Goal: Task Accomplishment & Management: Use online tool/utility

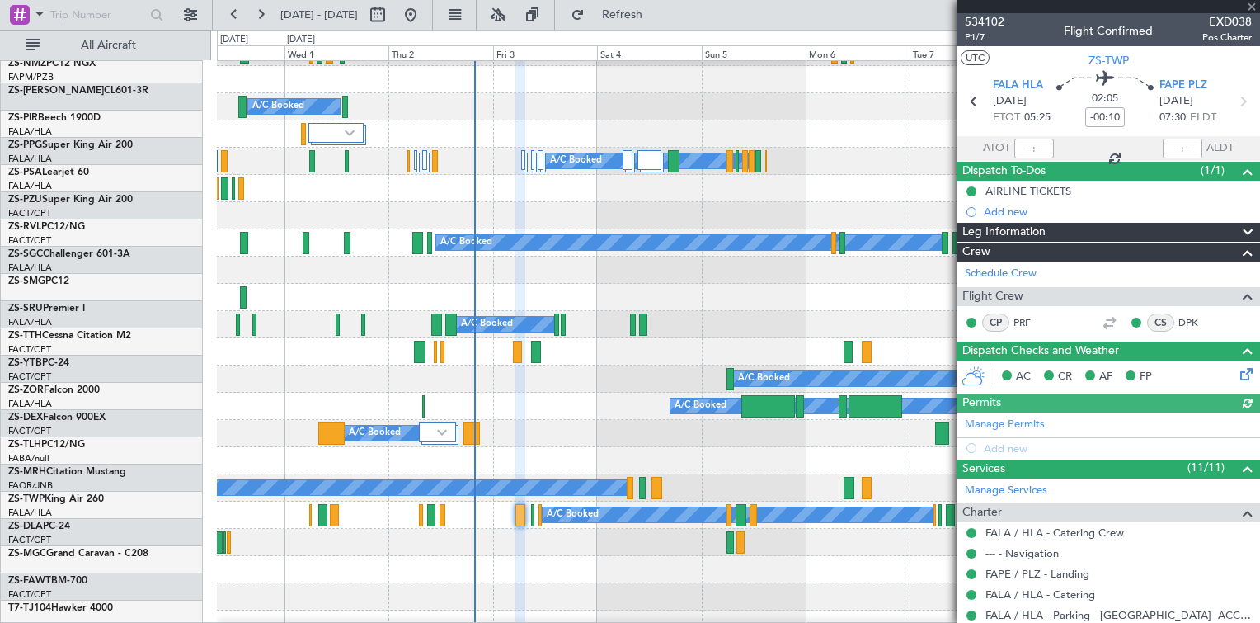
scroll to position [485, 0]
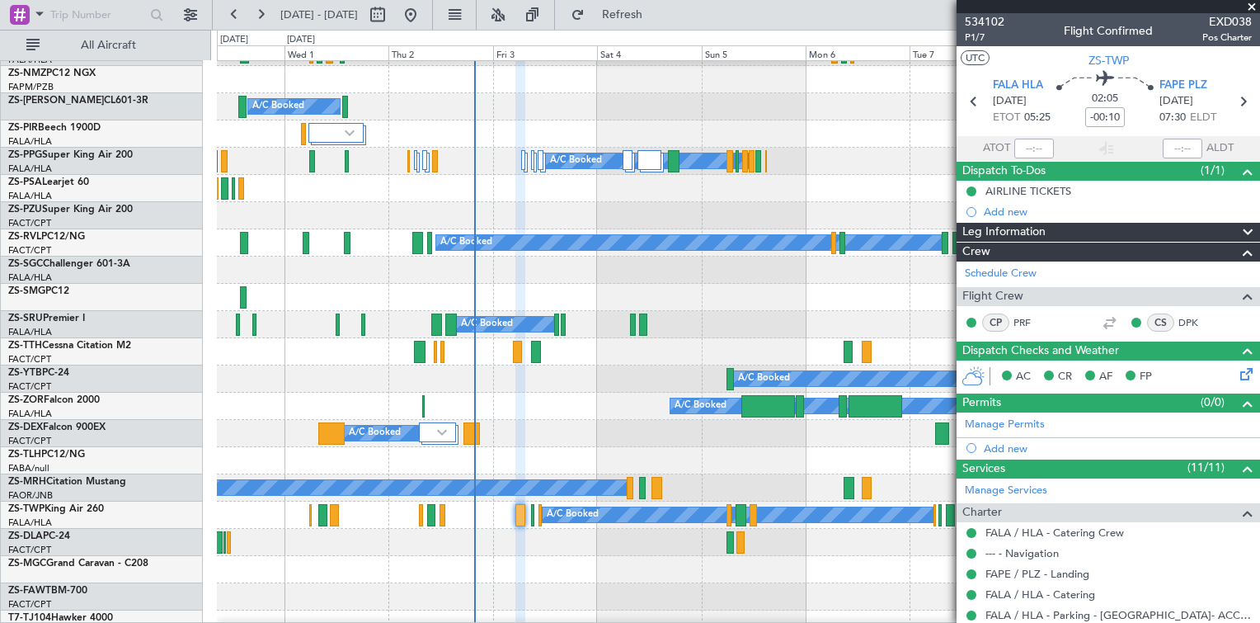
click at [1253, 6] on span at bounding box center [1251, 7] width 16 height 15
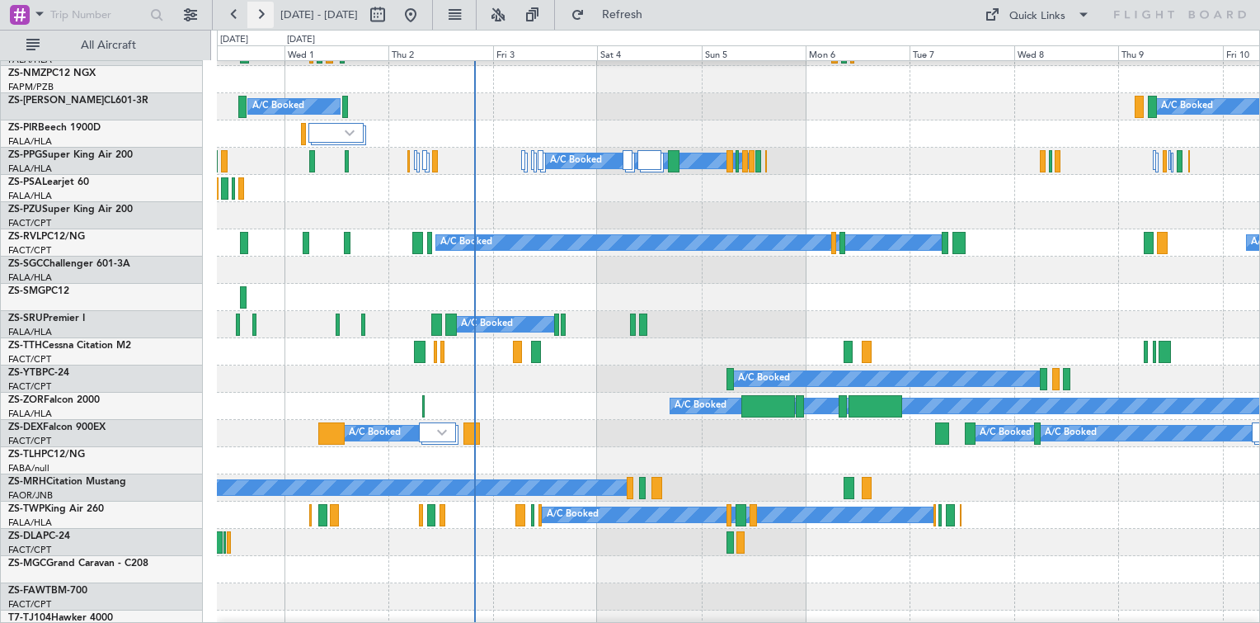
click at [257, 16] on button at bounding box center [260, 15] width 26 height 26
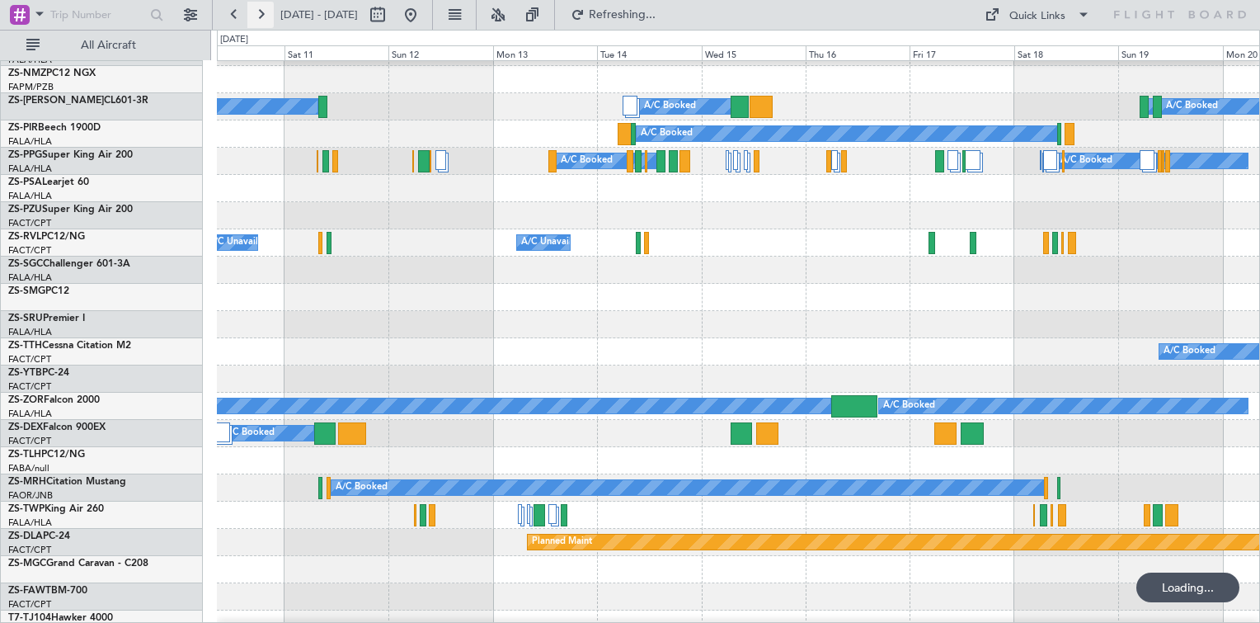
click at [261, 16] on button at bounding box center [260, 15] width 26 height 26
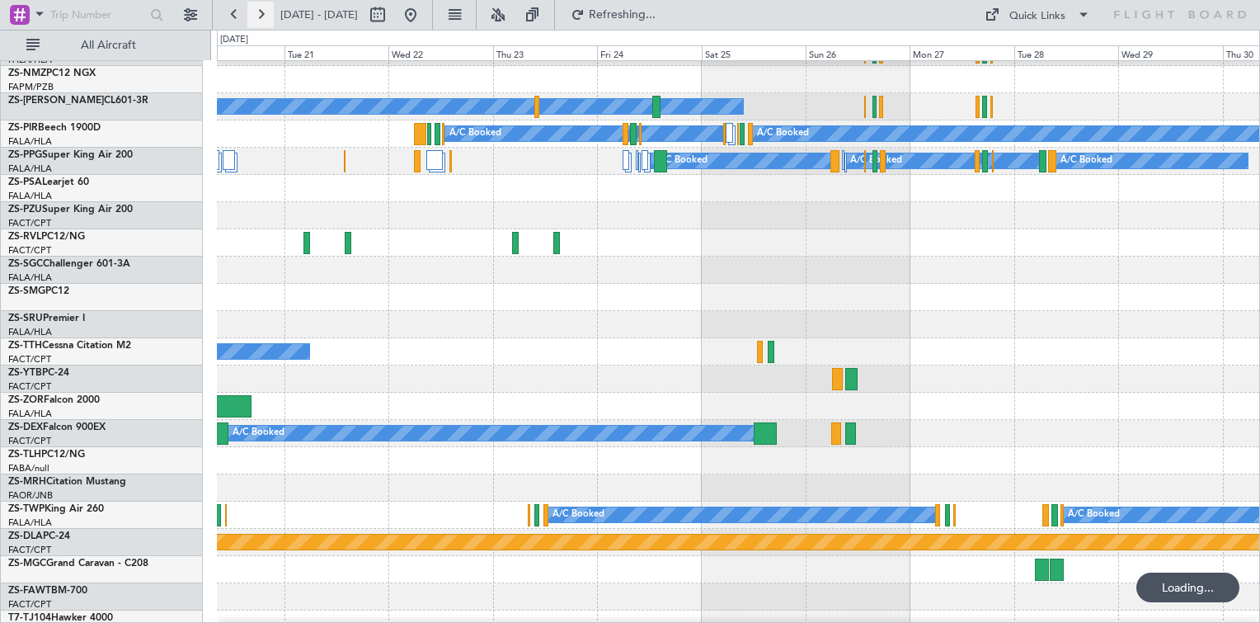
click at [261, 15] on button at bounding box center [260, 15] width 26 height 26
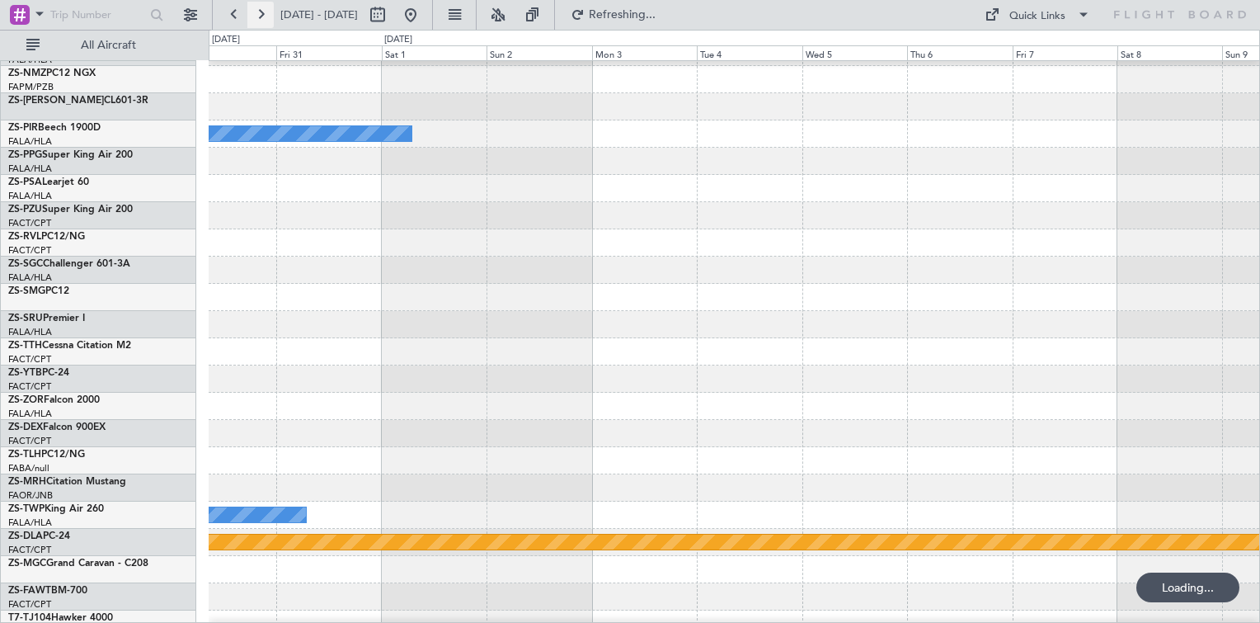
click at [261, 15] on button at bounding box center [260, 15] width 26 height 26
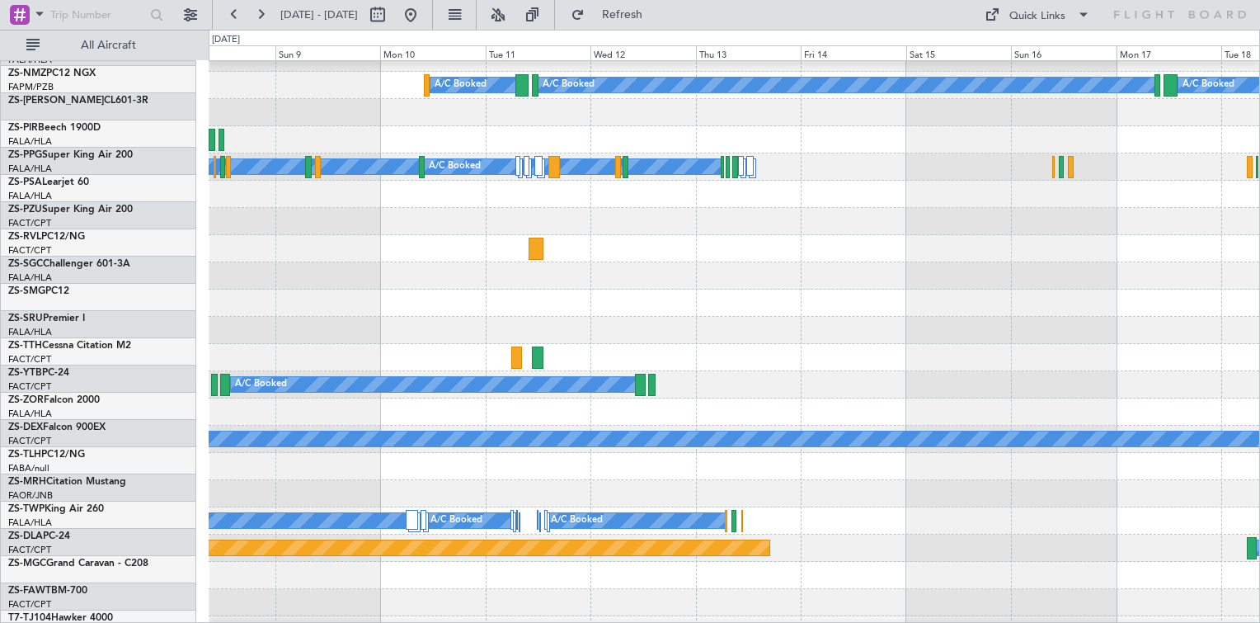
scroll to position [478, 0]
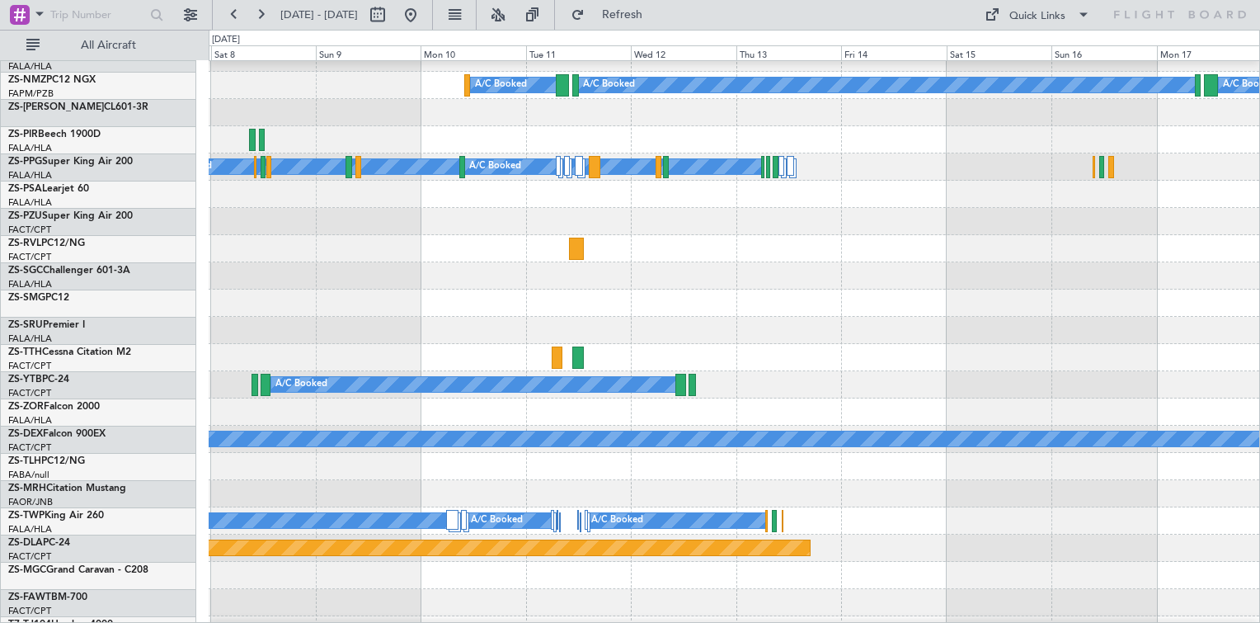
click at [444, 285] on div at bounding box center [734, 275] width 1050 height 27
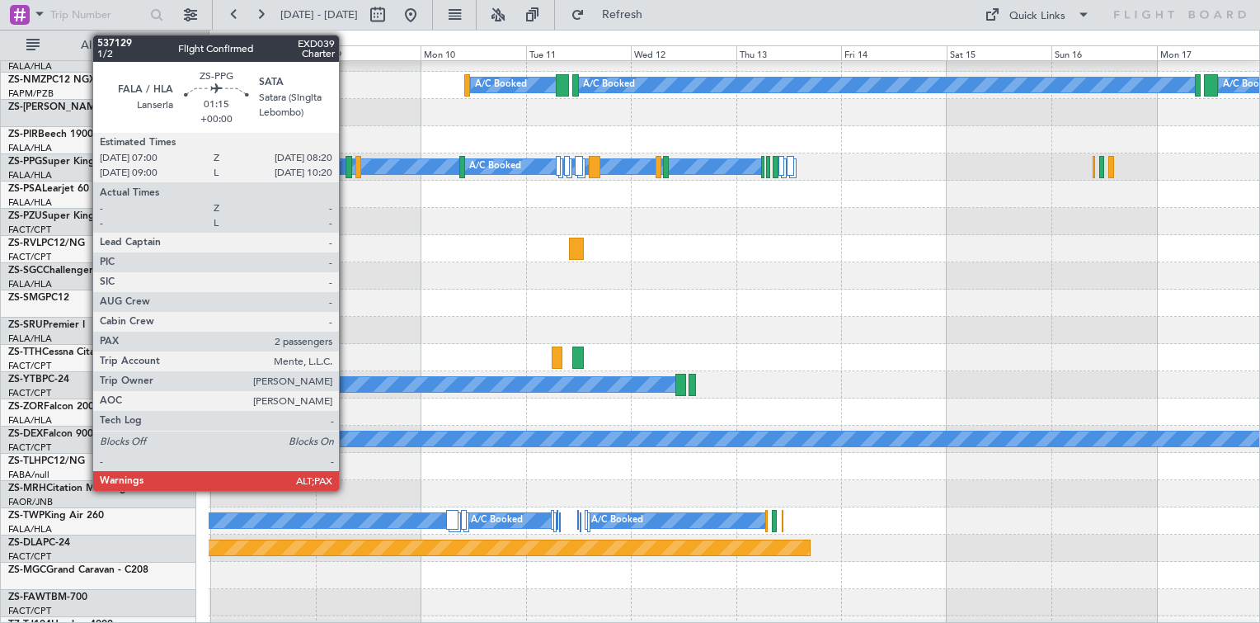
click at [346, 165] on div at bounding box center [348, 167] width 7 height 22
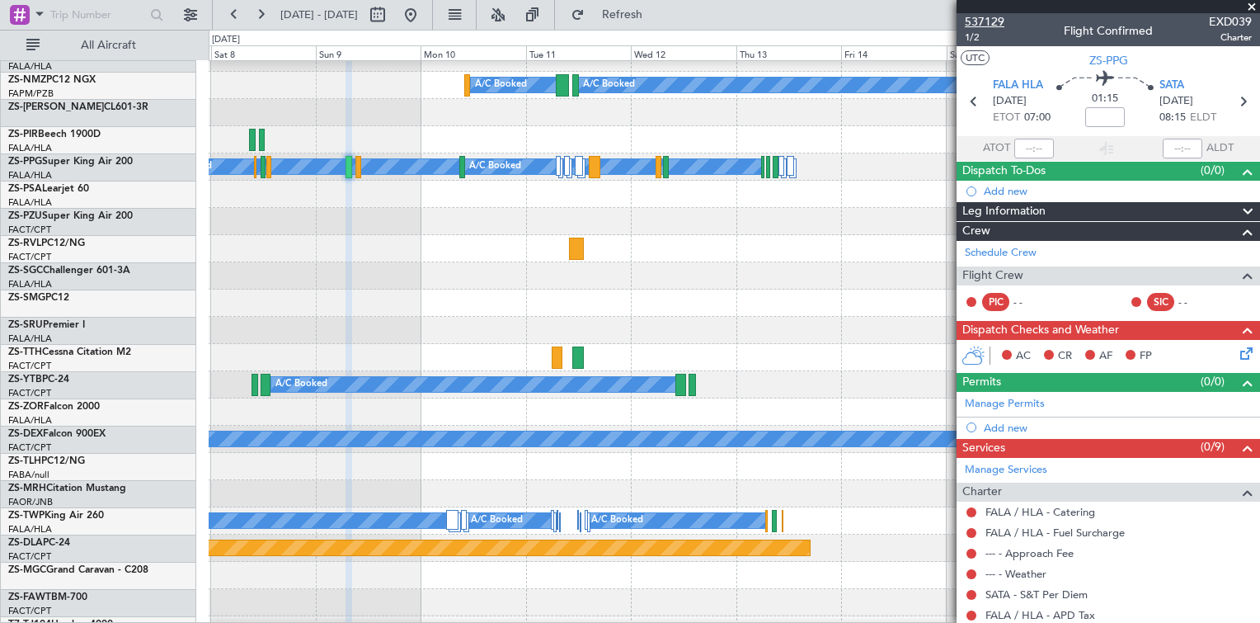
click at [991, 26] on span "537129" at bounding box center [985, 21] width 40 height 17
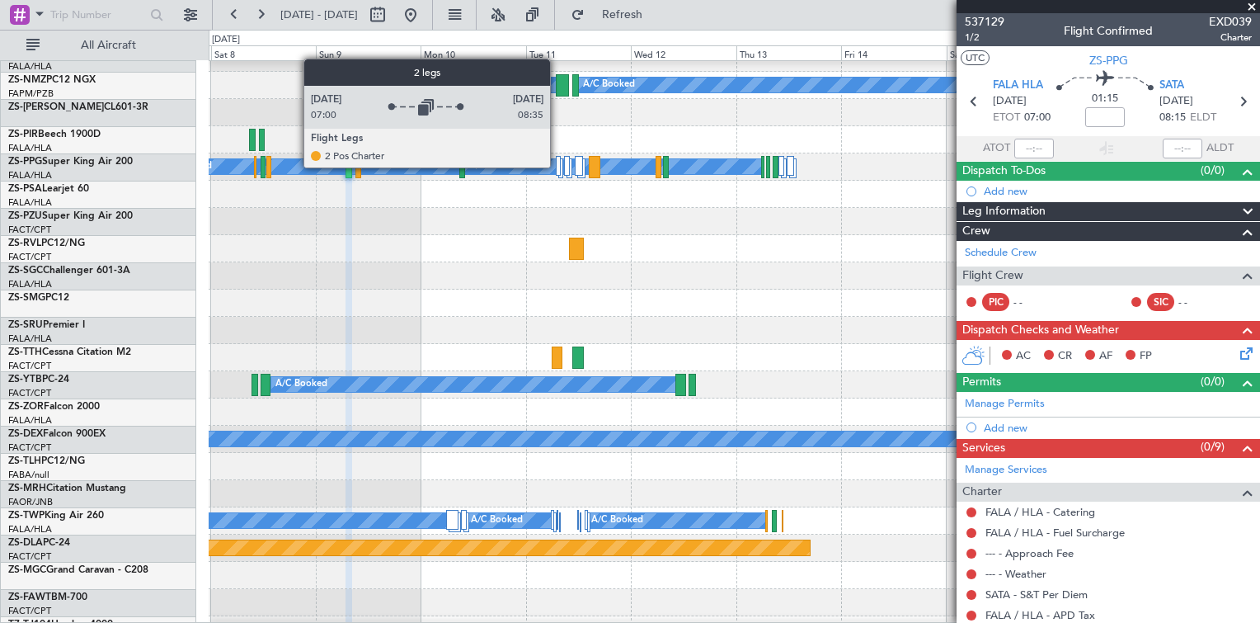
click at [557, 167] on div at bounding box center [558, 166] width 5 height 20
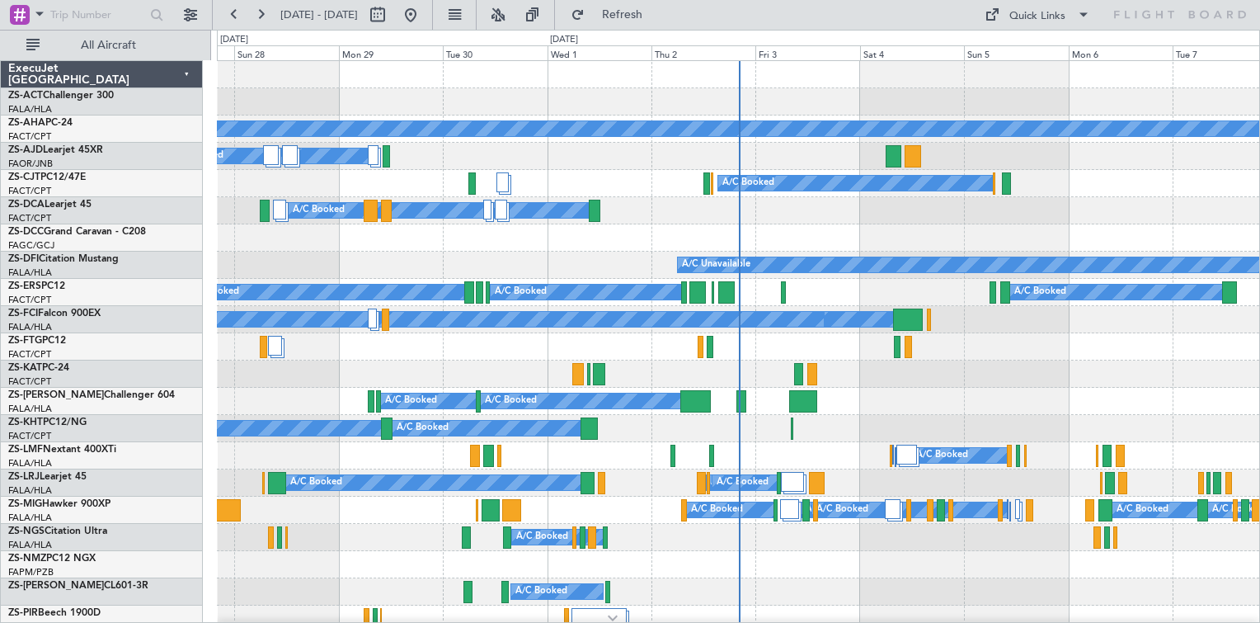
scroll to position [82, 0]
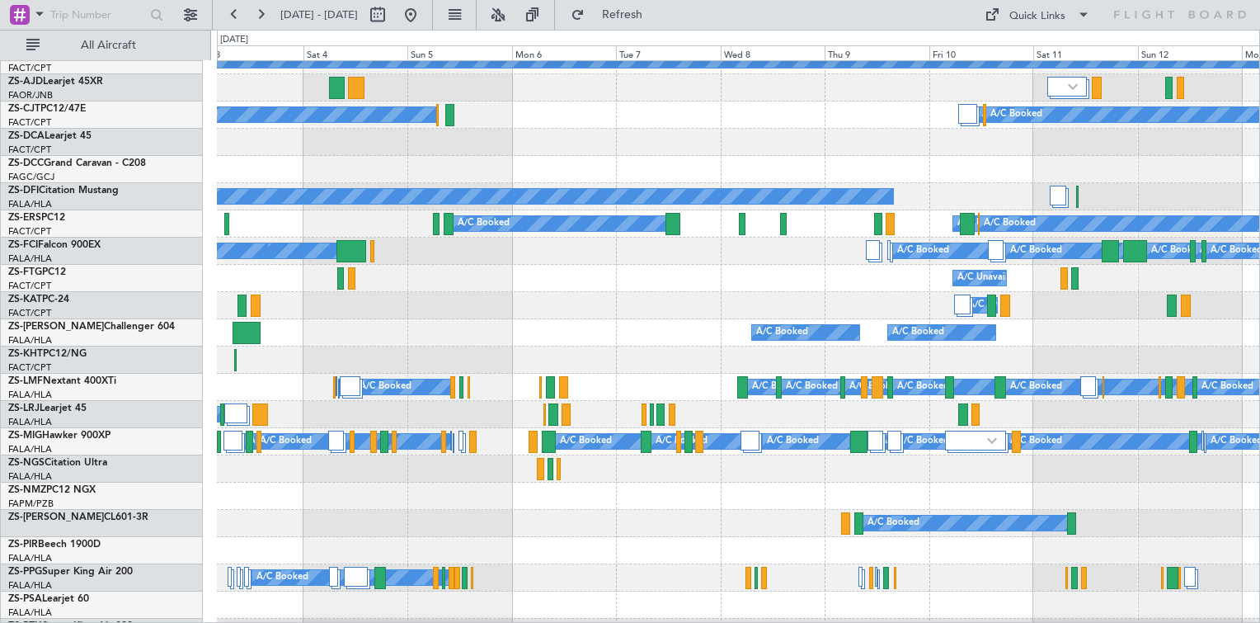
click at [397, 323] on div "A/C Booked A/C Booked A/C Booked A/C Booked A/C Booked" at bounding box center [738, 332] width 1042 height 27
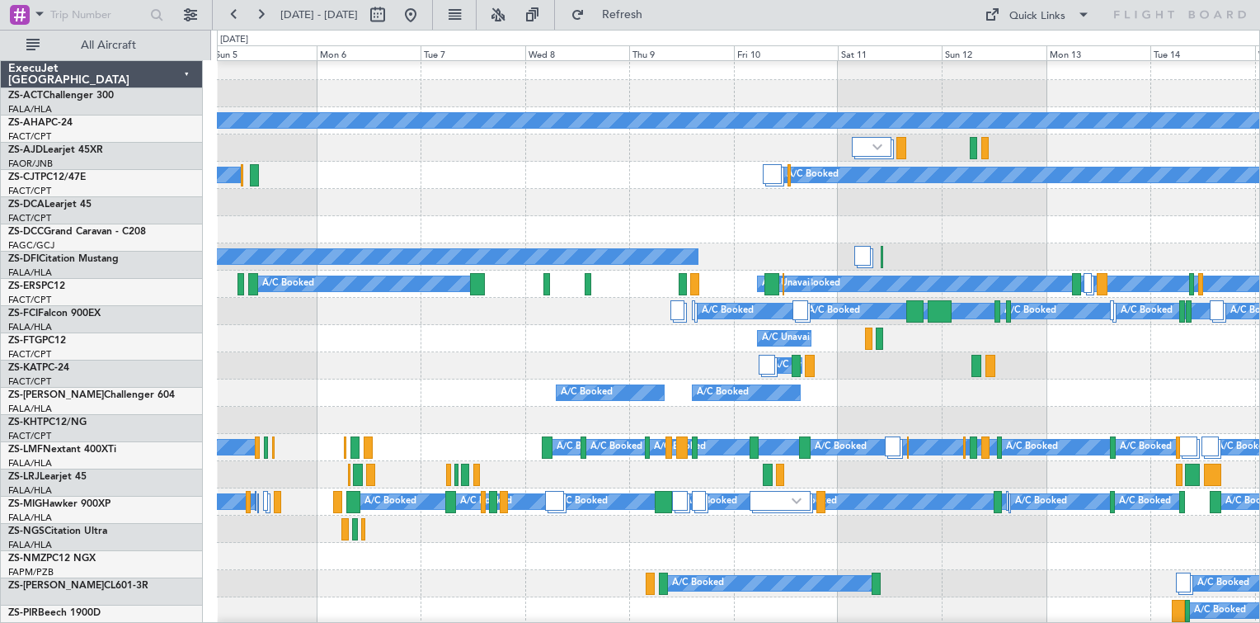
scroll to position [8, 0]
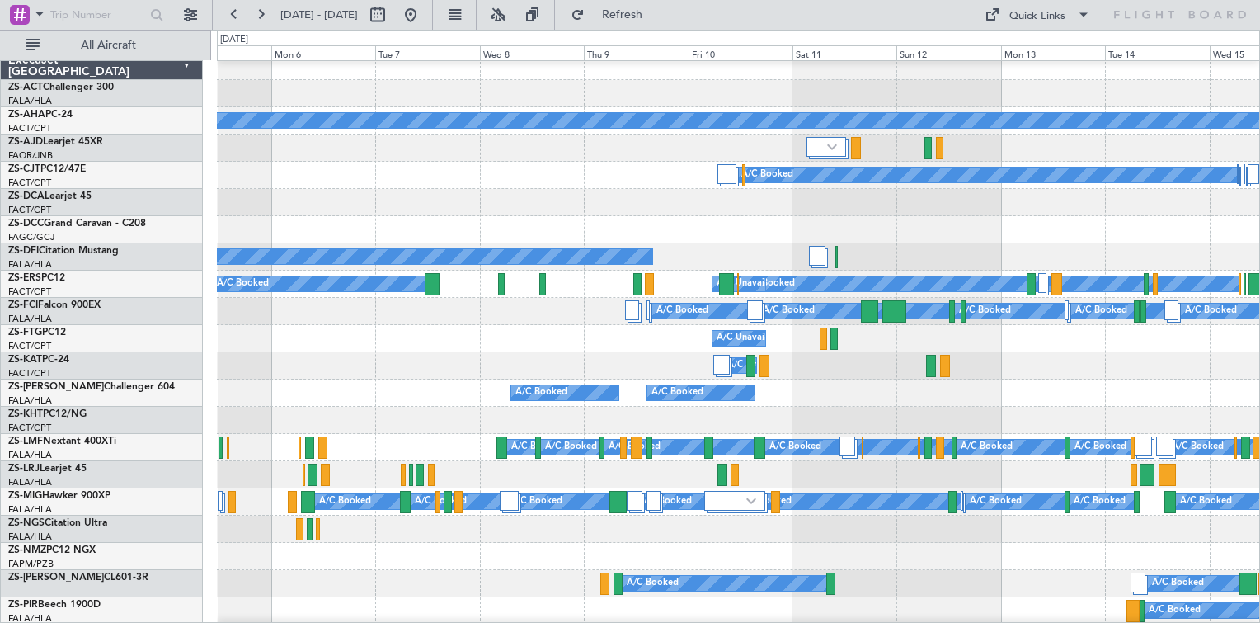
click at [870, 369] on div "A/C Unavailable" at bounding box center [738, 365] width 1042 height 27
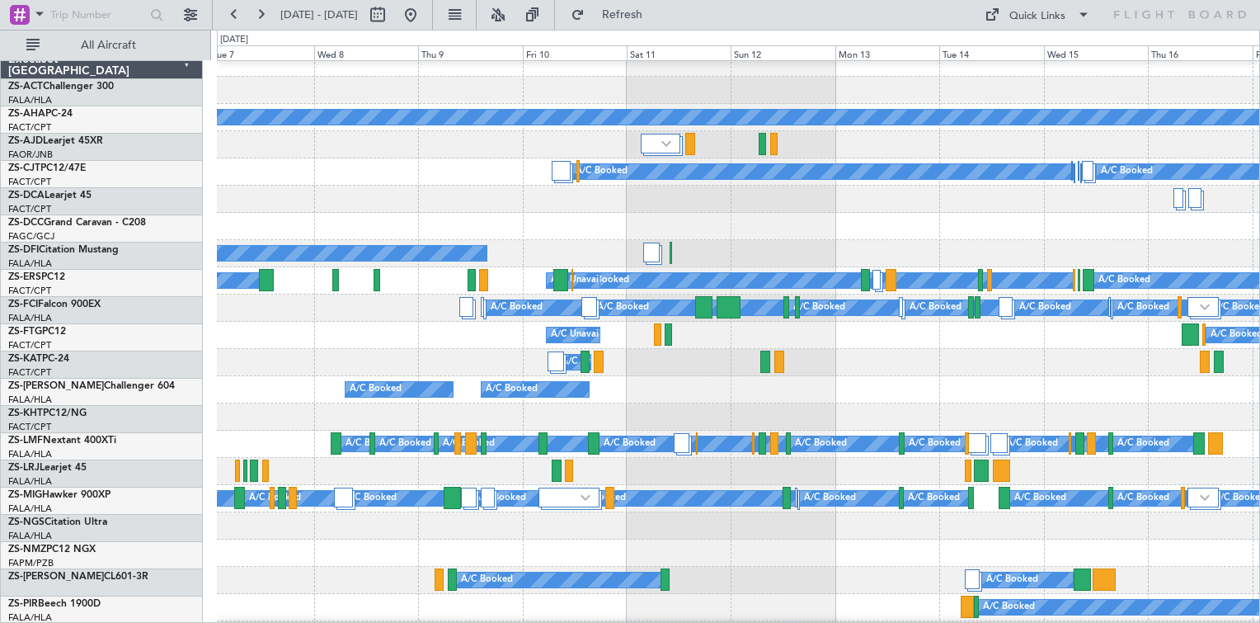
scroll to position [12, 0]
click at [936, 359] on div "A/C Unavailable" at bounding box center [738, 362] width 1042 height 27
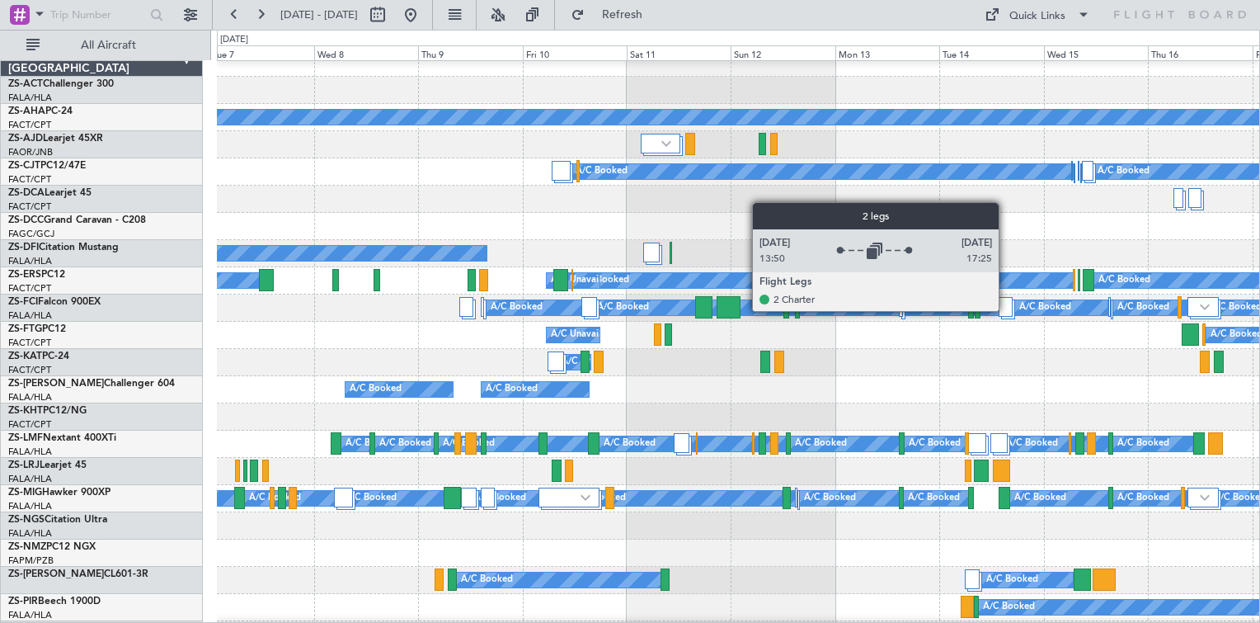
click at [1006, 310] on div at bounding box center [1005, 307] width 13 height 20
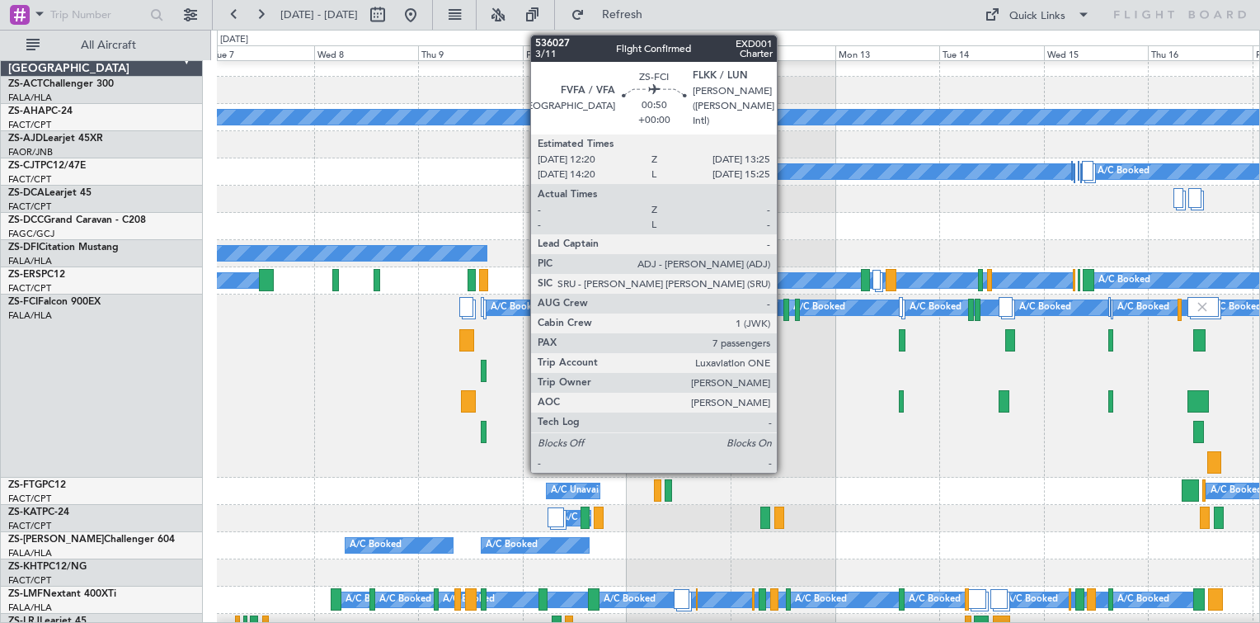
click at [784, 317] on div at bounding box center [785, 309] width 5 height 22
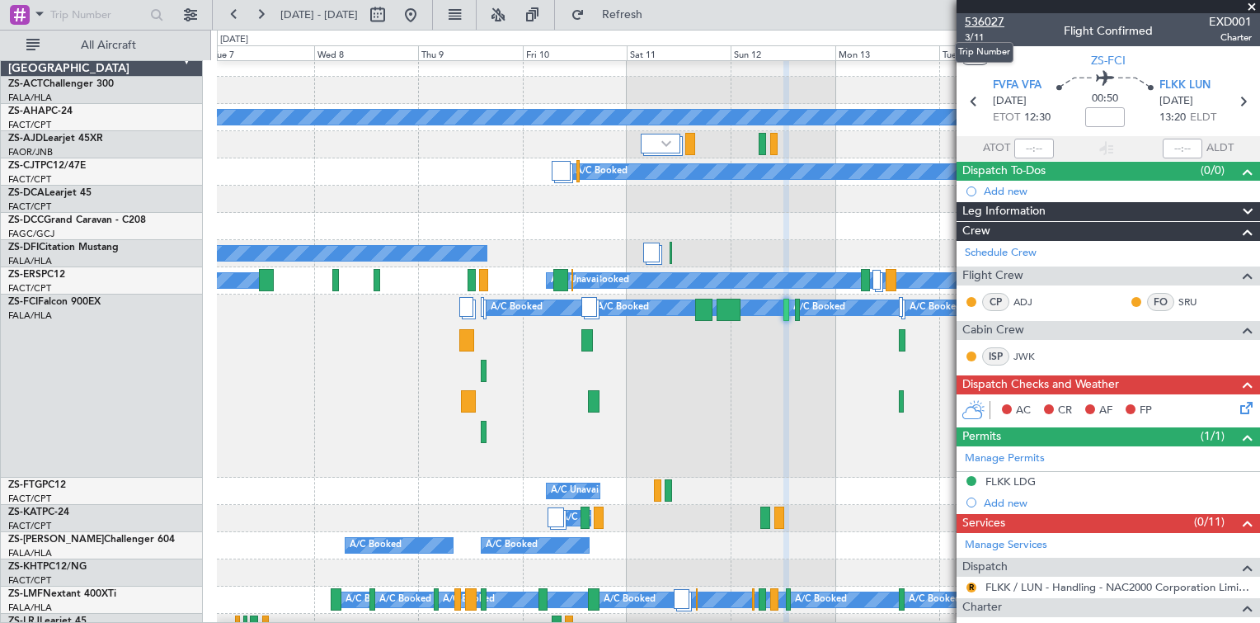
click at [993, 21] on span "536027" at bounding box center [985, 21] width 40 height 17
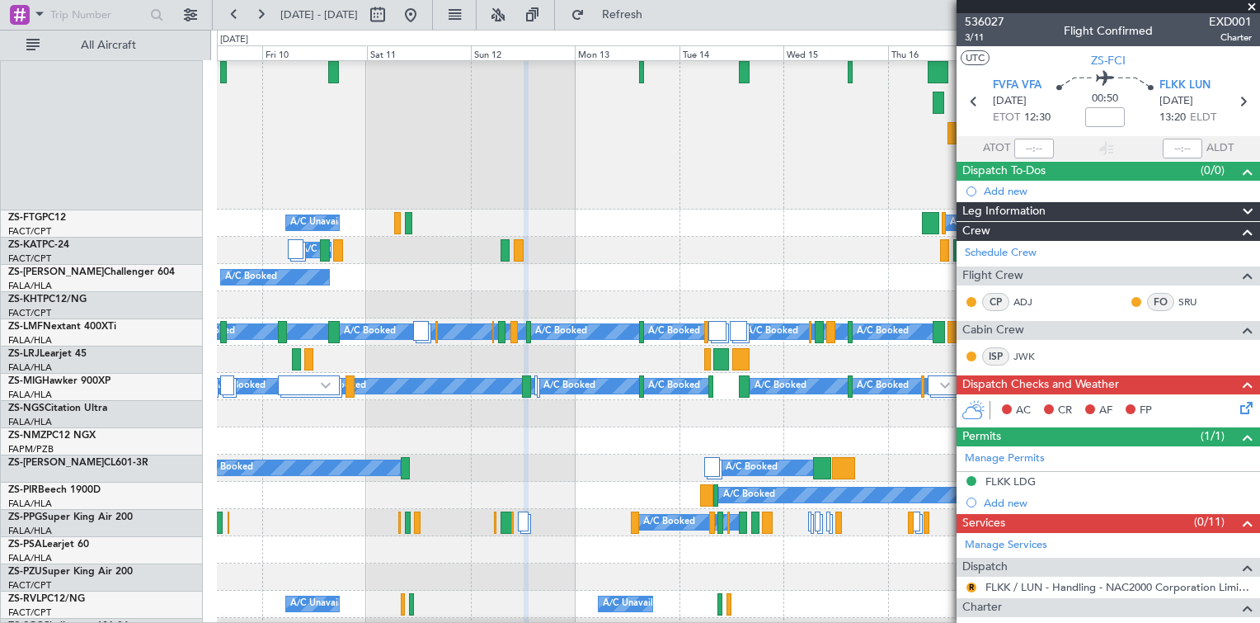
scroll to position [343, 0]
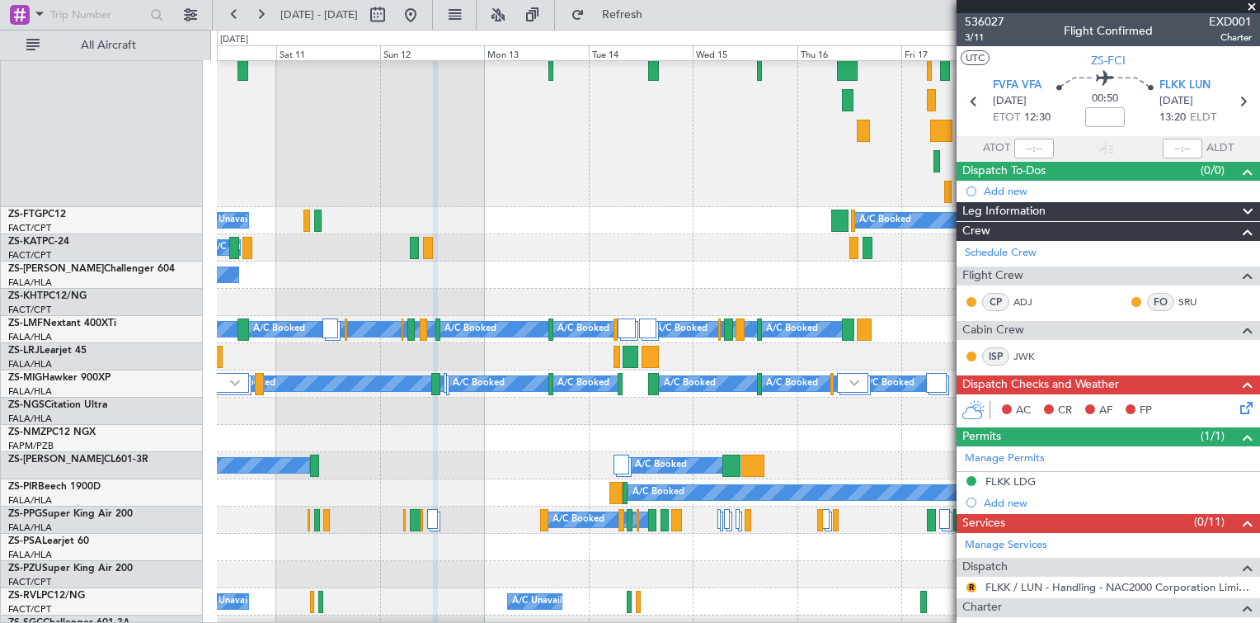
click at [444, 456] on div "A/C Booked A/C Booked A/C Booked A/C Booked A/C Booked A/C Booked" at bounding box center [738, 465] width 1042 height 27
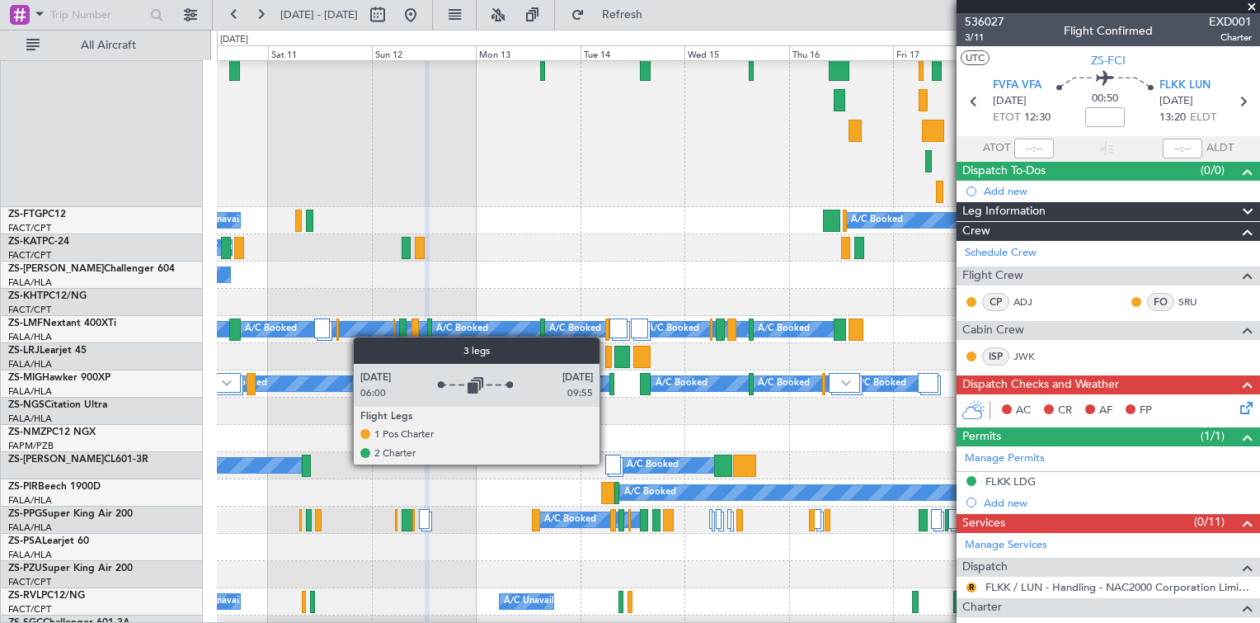
click at [607, 463] on div at bounding box center [612, 464] width 15 height 20
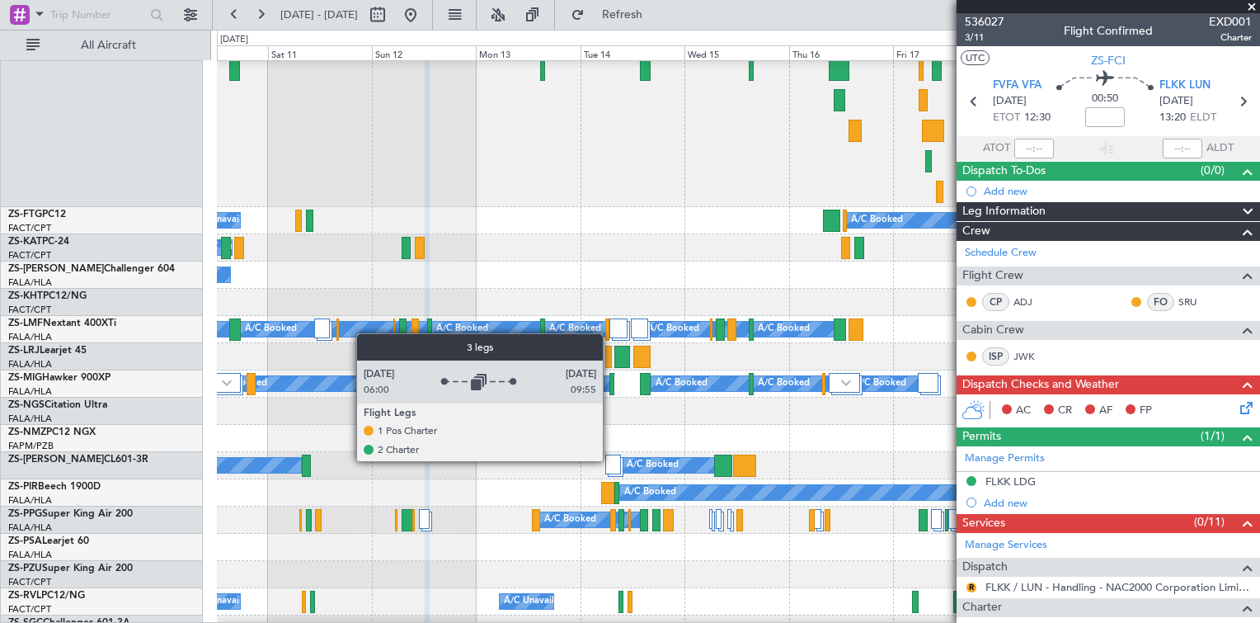
click at [610, 460] on div at bounding box center [612, 464] width 15 height 20
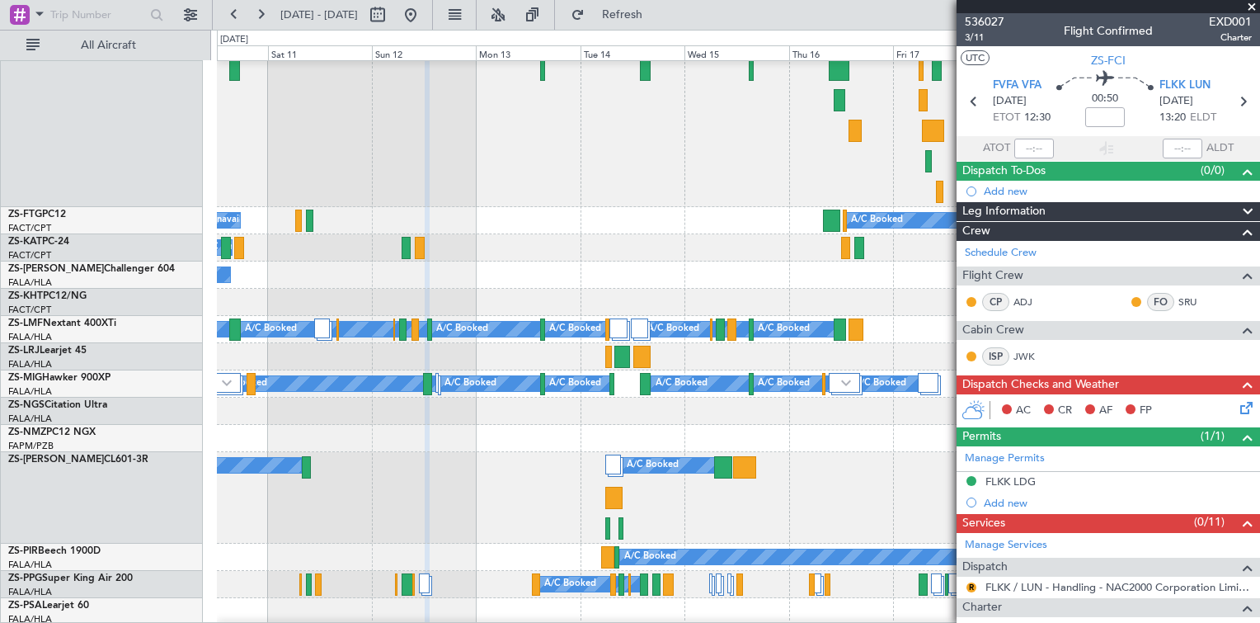
click at [1250, 10] on span at bounding box center [1251, 7] width 16 height 15
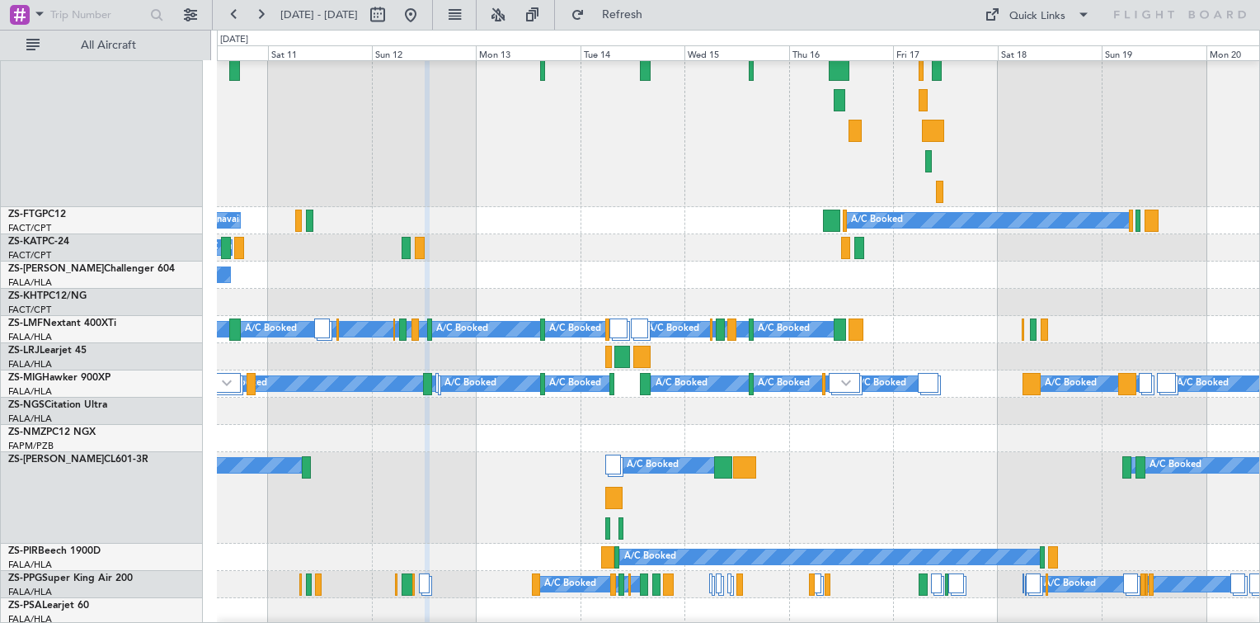
type input "0"
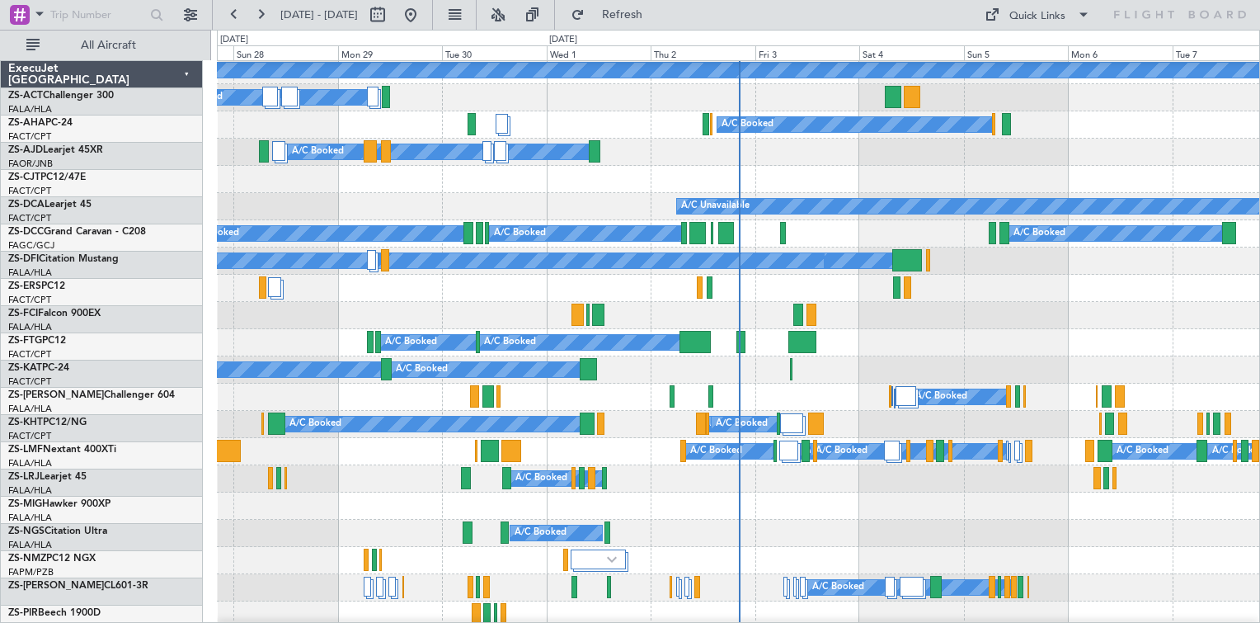
scroll to position [247, 0]
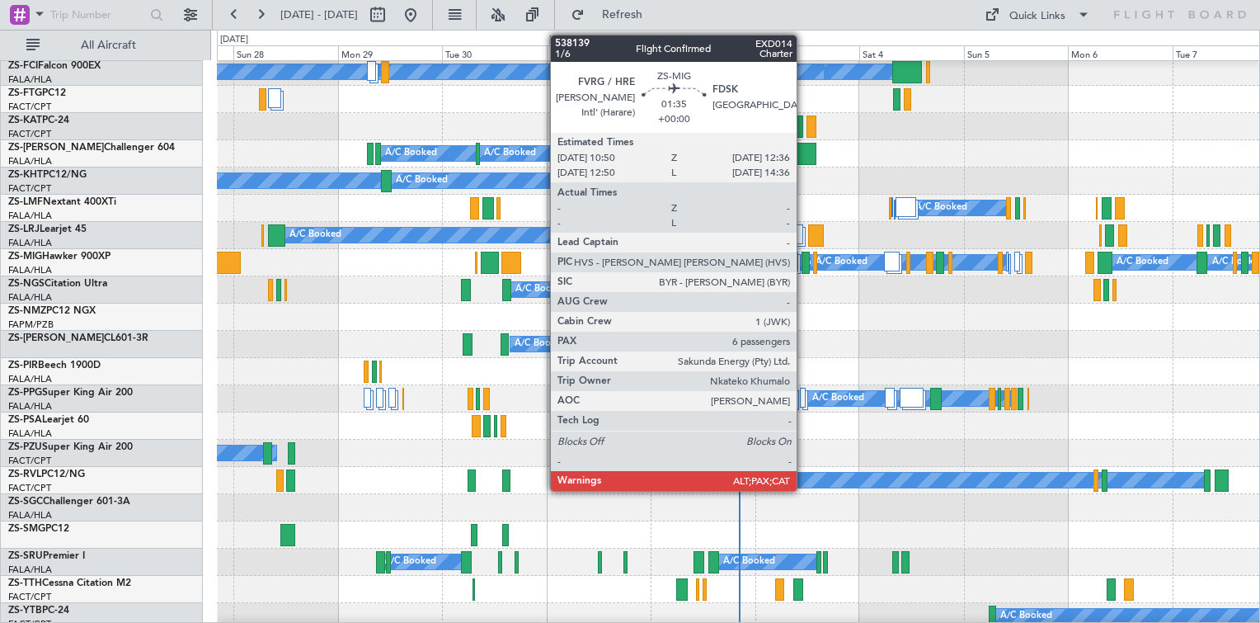
click at [804, 265] on div at bounding box center [805, 262] width 8 height 22
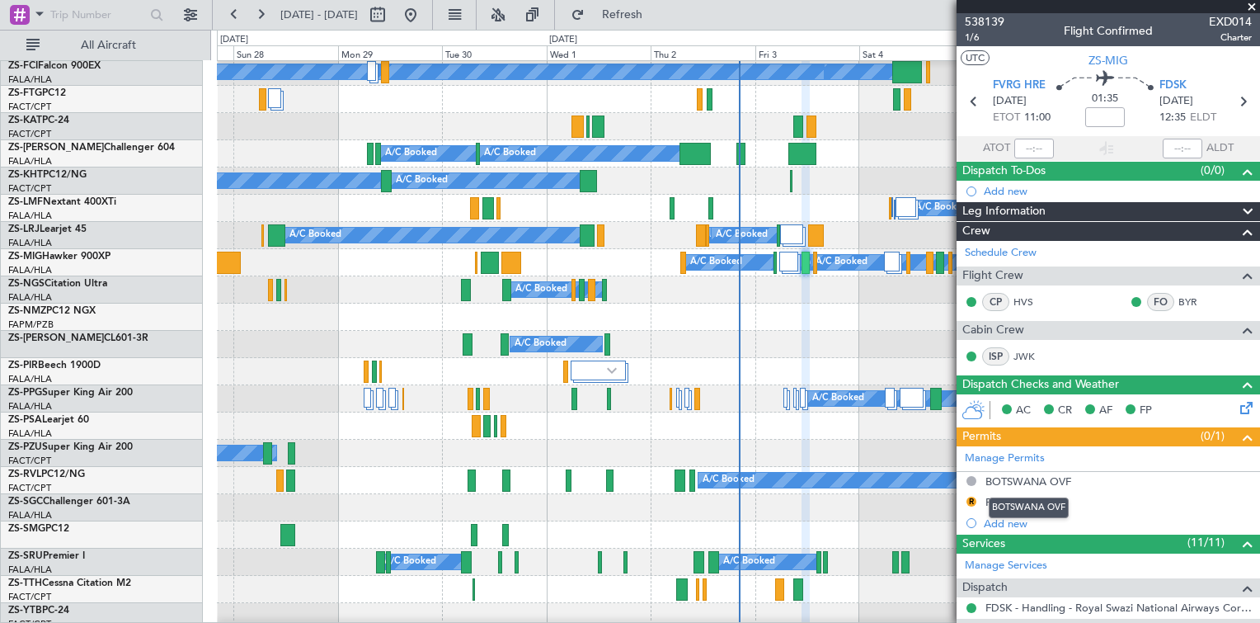
click at [1016, 497] on div "BOTSWANA OVF" at bounding box center [1029, 507] width 80 height 21
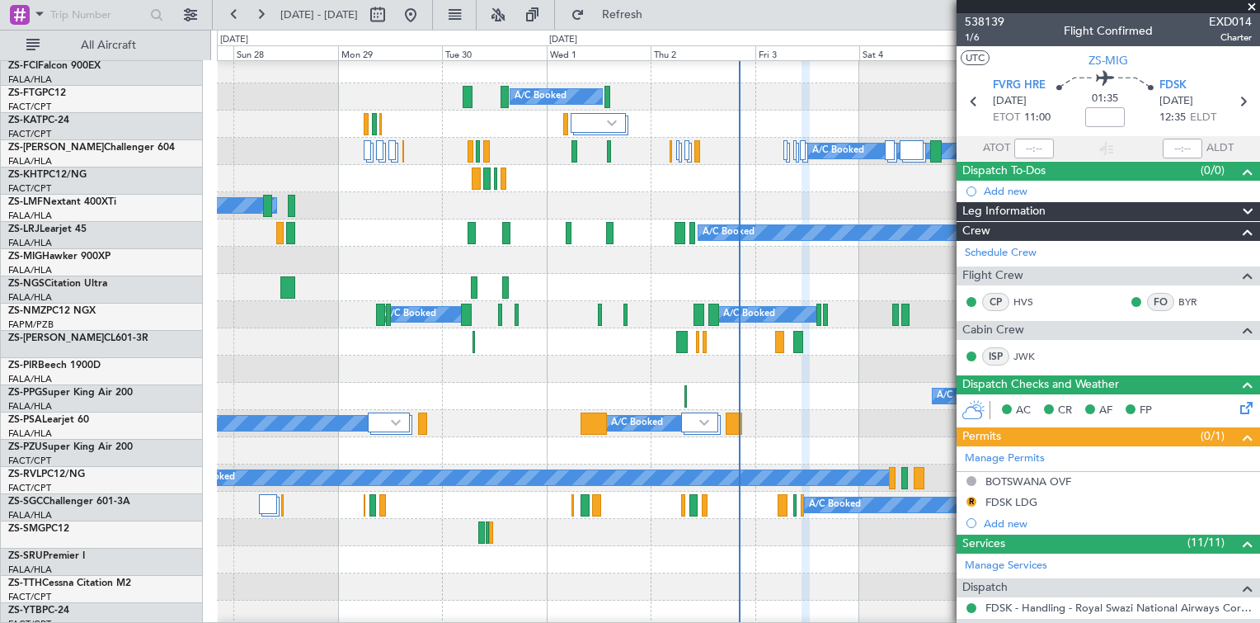
scroll to position [495, 0]
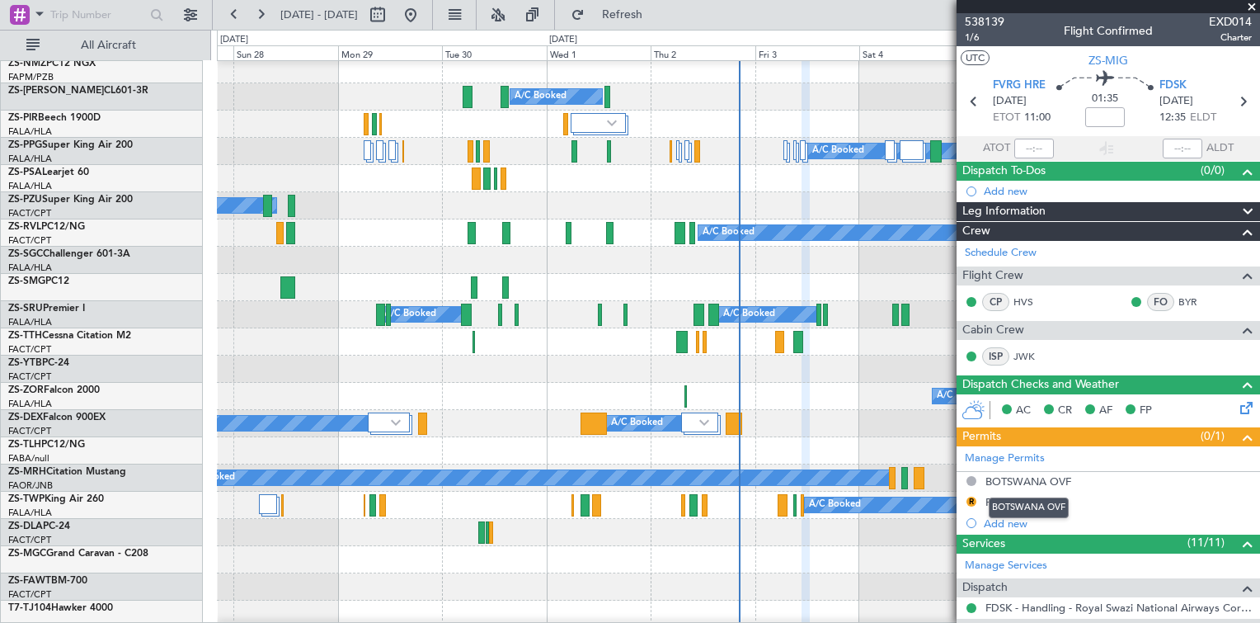
click at [1006, 500] on div "BOTSWANA OVF" at bounding box center [1029, 507] width 80 height 21
click at [999, 503] on div "FDSK LDG" at bounding box center [1011, 502] width 52 height 14
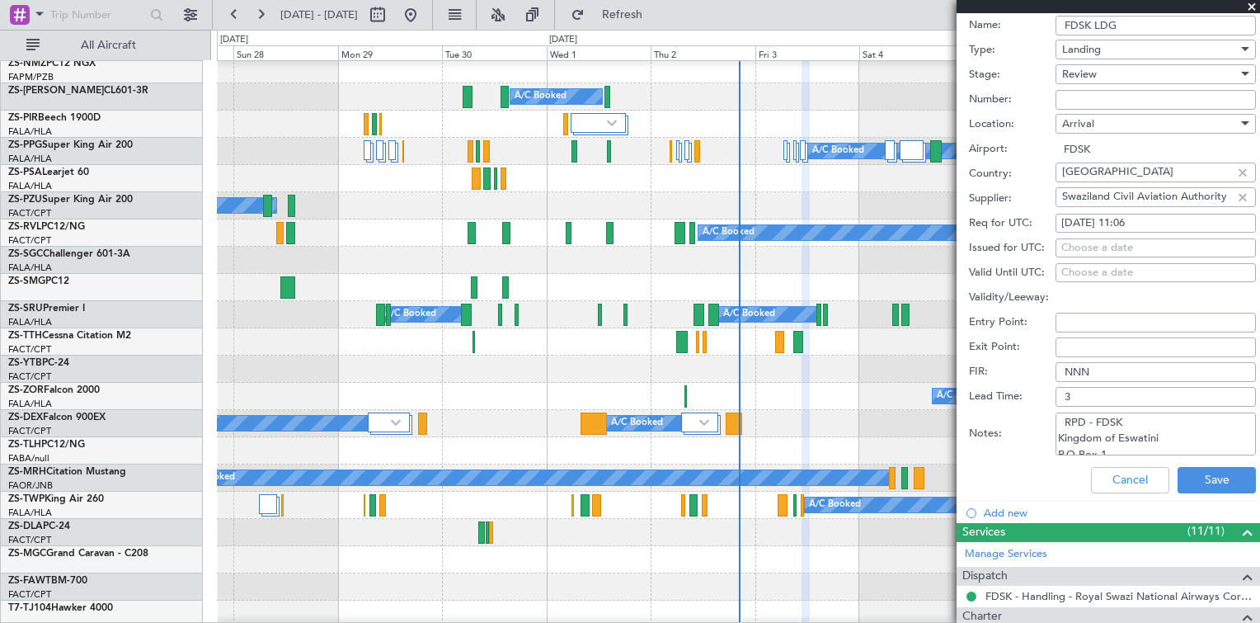
scroll to position [577, 0]
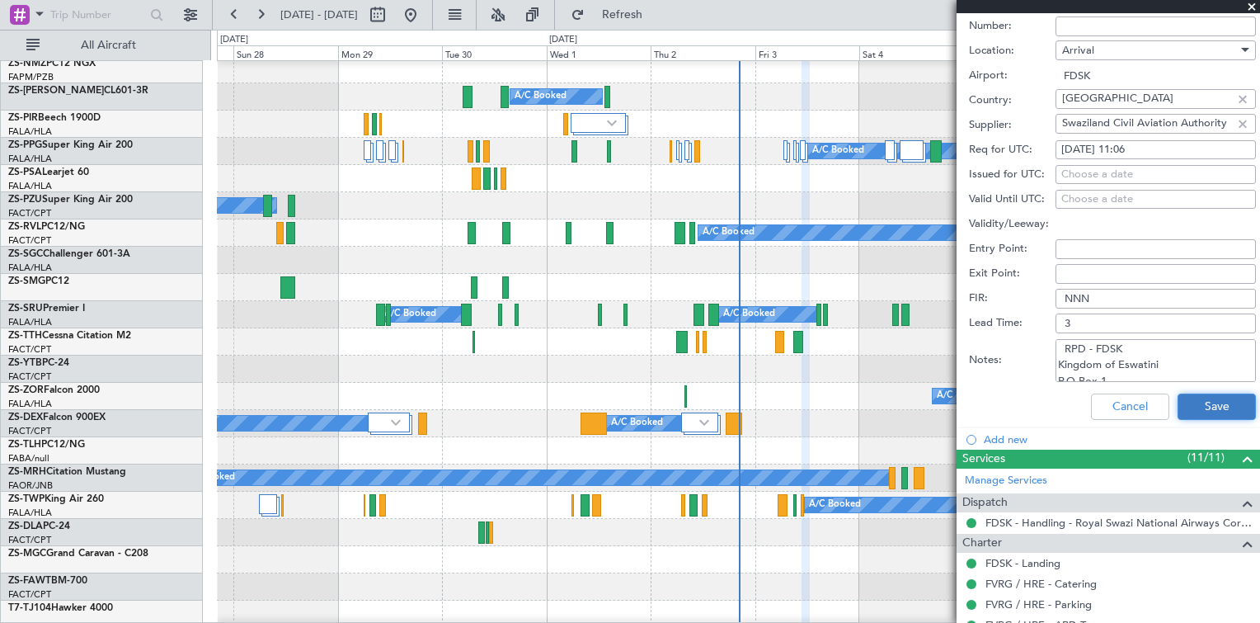
click at [1192, 399] on button "Save" at bounding box center [1216, 406] width 78 height 26
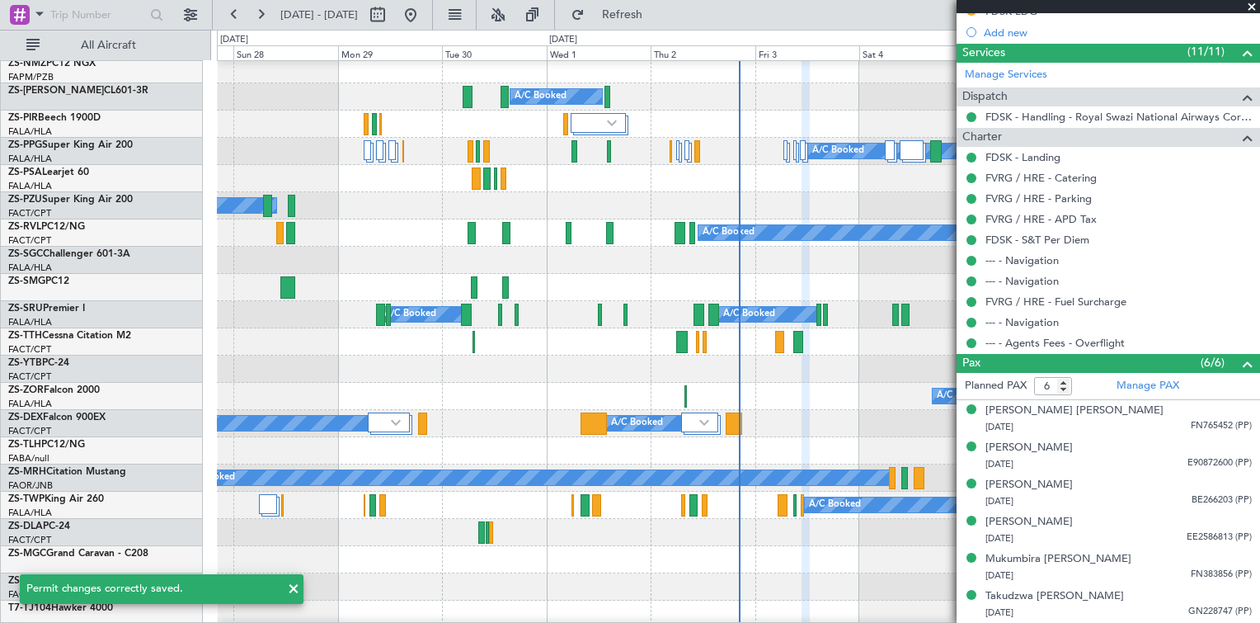
scroll to position [85, 0]
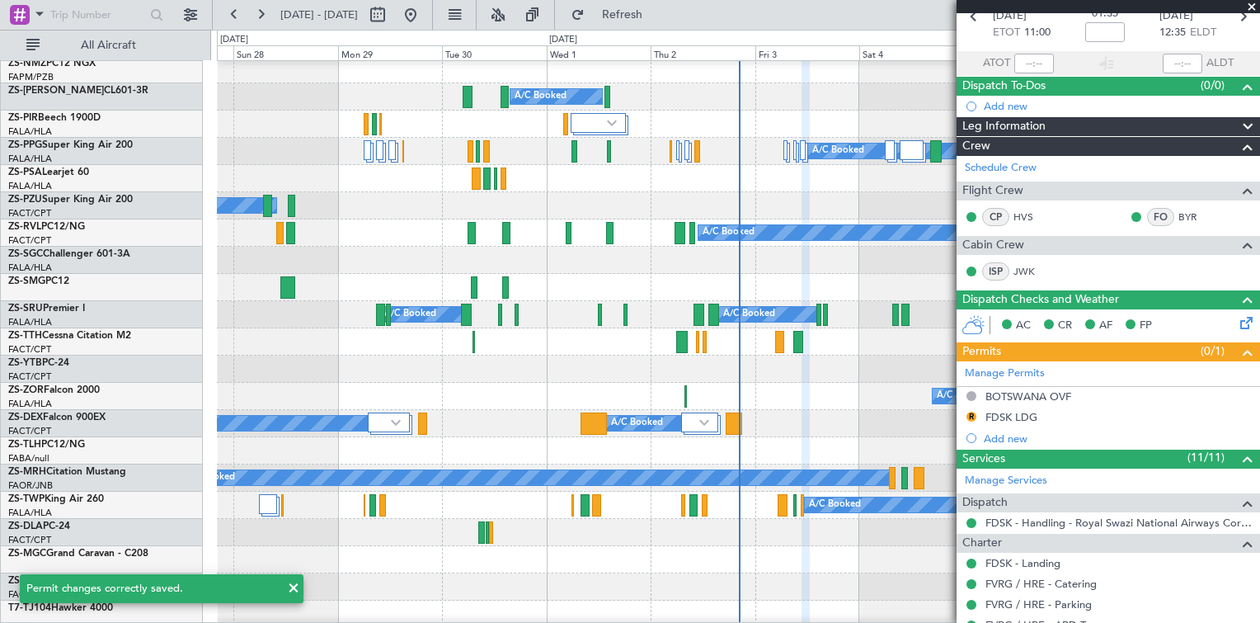
click at [1251, 7] on span at bounding box center [1251, 7] width 16 height 15
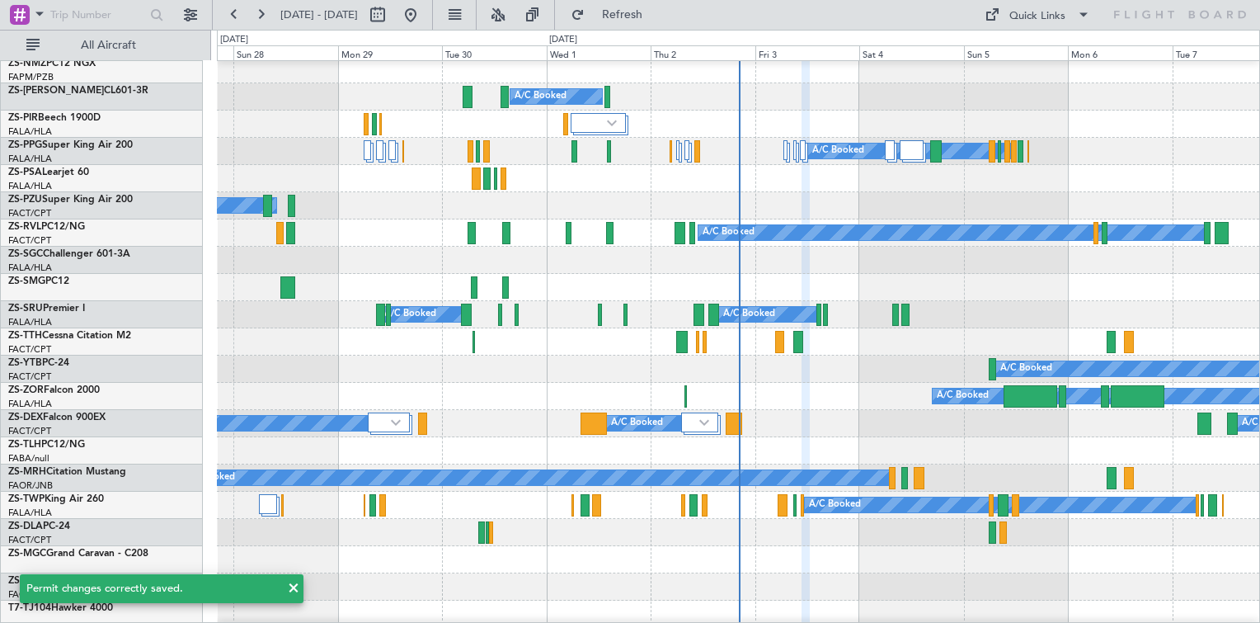
type input "0"
